Goal: Check status

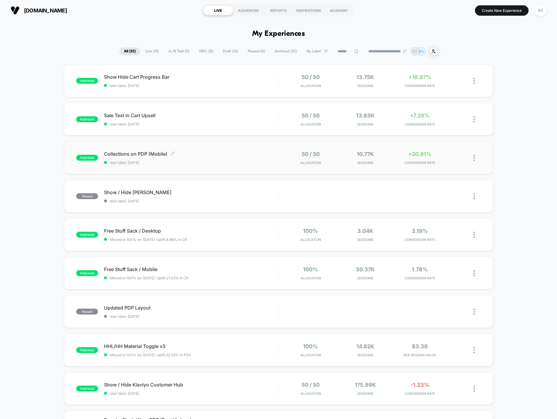
click at [260, 164] on span "start date: [DATE]" at bounding box center [191, 162] width 174 height 4
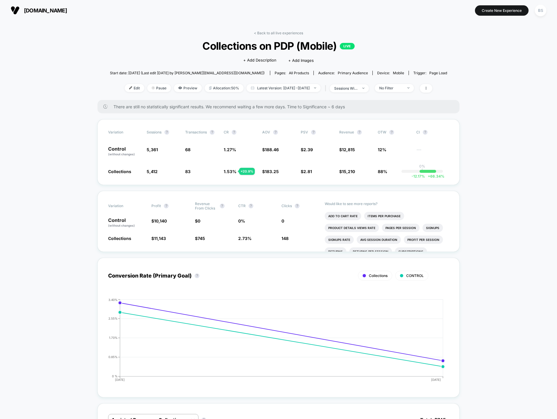
click at [432, 89] on span at bounding box center [426, 88] width 12 height 9
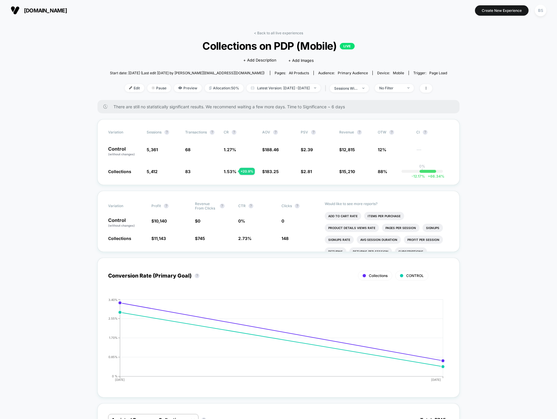
click at [418, 93] on div "< Back to all live experiences Collections on PDP (Mobile) LIVE Click to edit e…" at bounding box center [278, 65] width 337 height 69
click at [414, 90] on span "No Filter" at bounding box center [394, 88] width 39 height 8
click at [432, 88] on span at bounding box center [426, 88] width 12 height 9
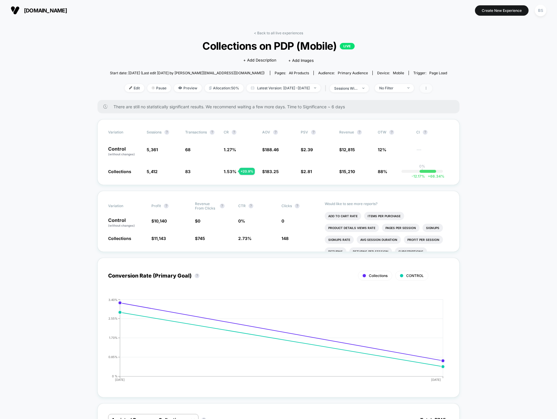
click at [432, 88] on span at bounding box center [426, 88] width 12 height 9
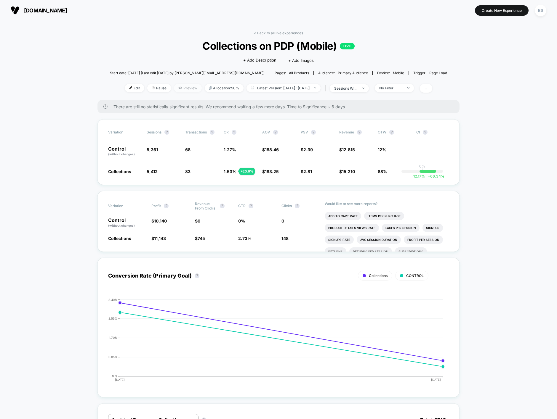
click at [175, 89] on span "Preview" at bounding box center [188, 88] width 28 height 8
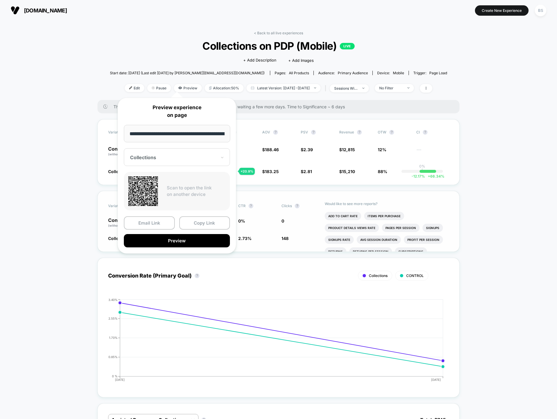
click at [186, 244] on button "Preview" at bounding box center [177, 240] width 106 height 13
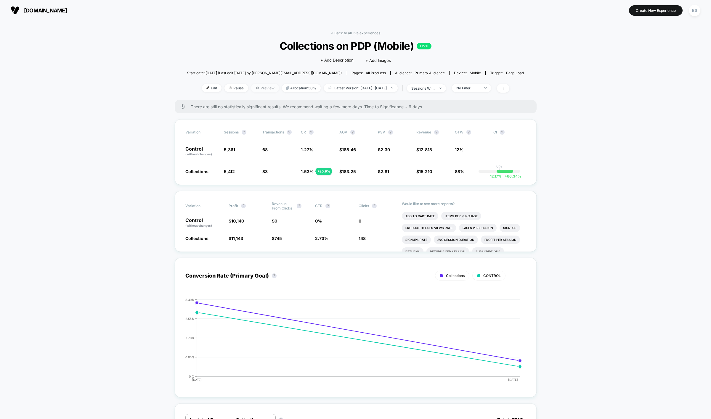
click at [253, 88] on span "Preview" at bounding box center [265, 88] width 28 height 8
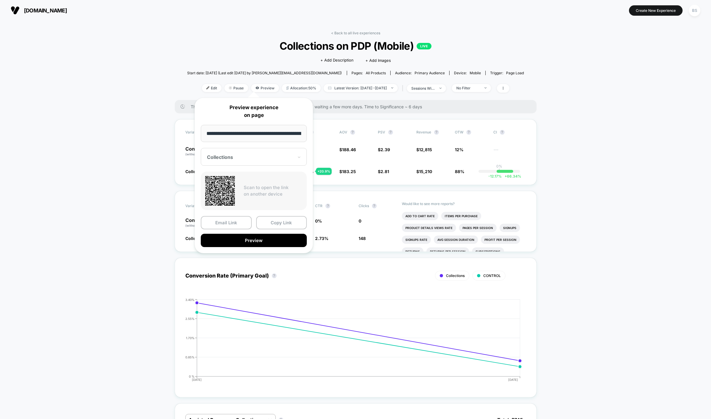
scroll to position [0, 26]
drag, startPoint x: 277, startPoint y: 229, endPoint x: 278, endPoint y: 226, distance: 3.3
click at [277, 226] on button "Copy Link" at bounding box center [281, 222] width 51 height 13
